Goal: Task Accomplishment & Management: Manage account settings

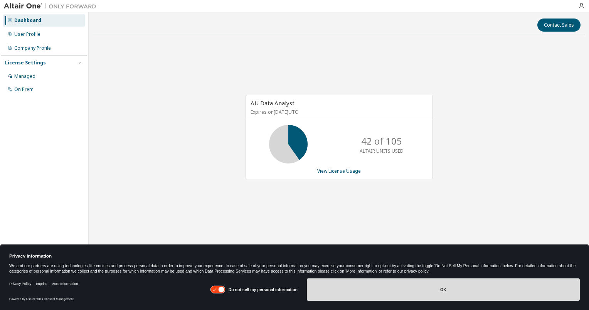
click at [411, 291] on button "OK" at bounding box center [443, 289] width 273 height 22
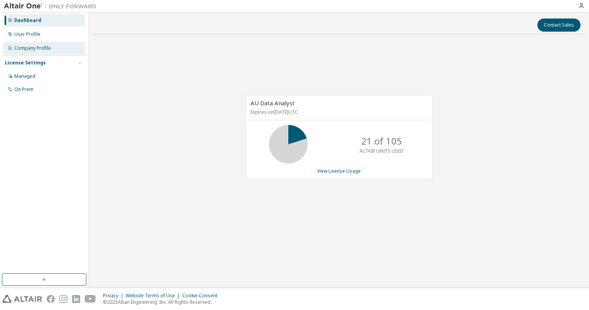
click at [54, 52] on div "Company Profile" at bounding box center [44, 48] width 82 height 12
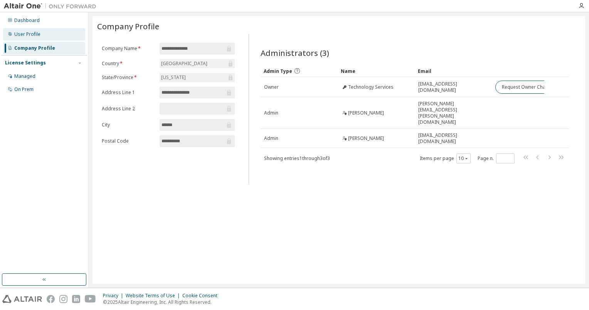
click at [36, 35] on div "User Profile" at bounding box center [27, 34] width 26 height 6
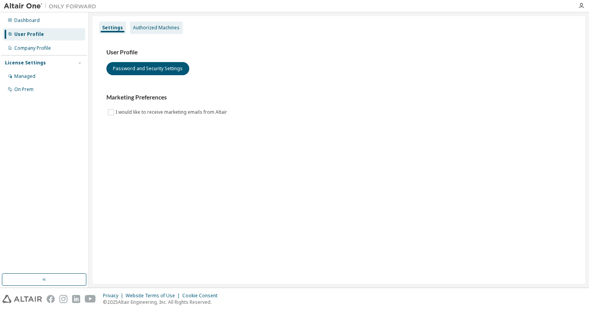
click at [165, 32] on div "Authorized Machines" at bounding box center [156, 28] width 53 height 12
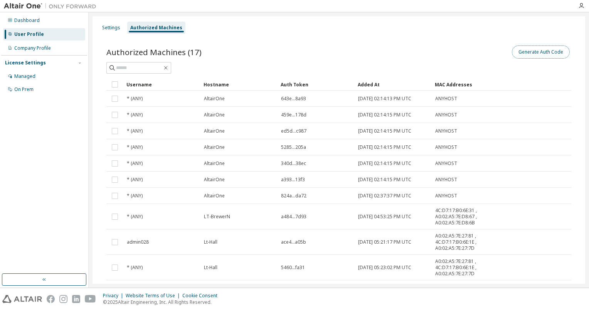
click at [525, 57] on button "Generate Auth Code" at bounding box center [540, 51] width 58 height 13
click at [511, 54] on button "Generate Auth Code" at bounding box center [540, 51] width 58 height 13
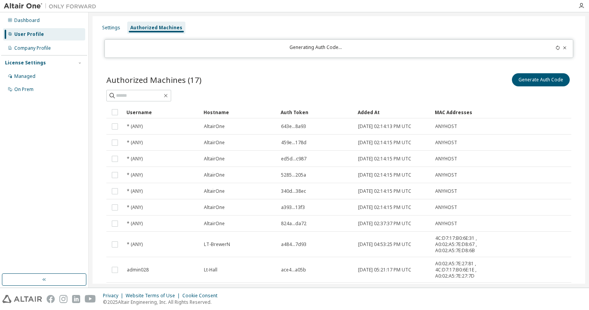
click at [556, 49] on icon at bounding box center [557, 47] width 3 height 5
click at [555, 48] on icon at bounding box center [557, 47] width 5 height 5
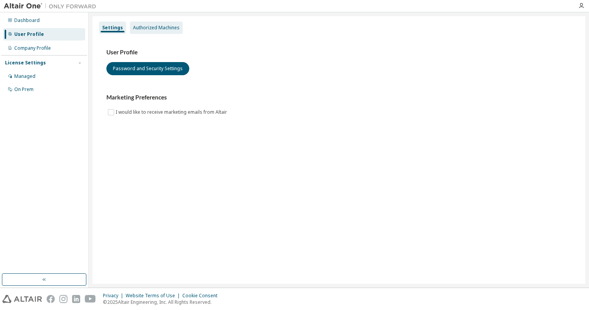
click at [156, 28] on div "Authorized Machines" at bounding box center [156, 28] width 47 height 6
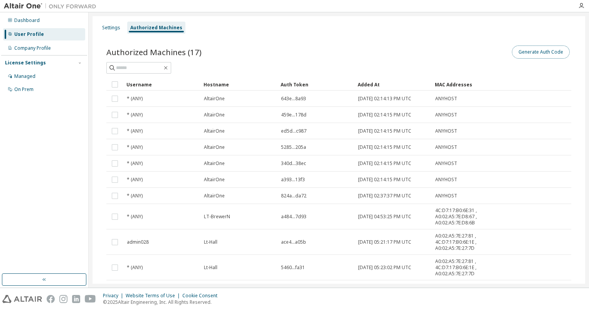
click at [559, 54] on button "Generate Auth Code" at bounding box center [540, 51] width 58 height 13
